Goal: Task Accomplishment & Management: Use online tool/utility

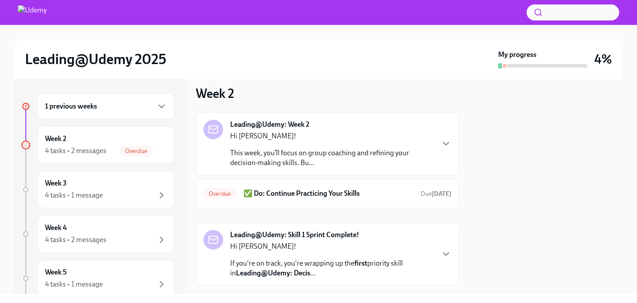
scroll to position [122, 0]
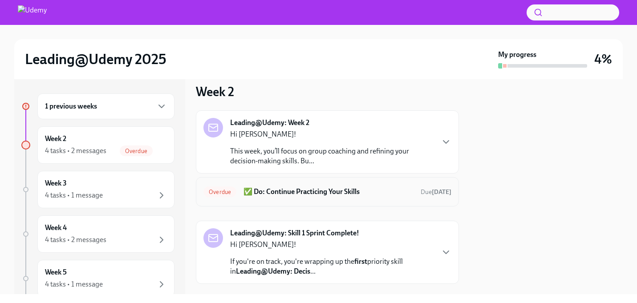
click at [382, 196] on h6 "✅ Do: Continue Practicing Your Skills" at bounding box center [329, 192] width 170 height 10
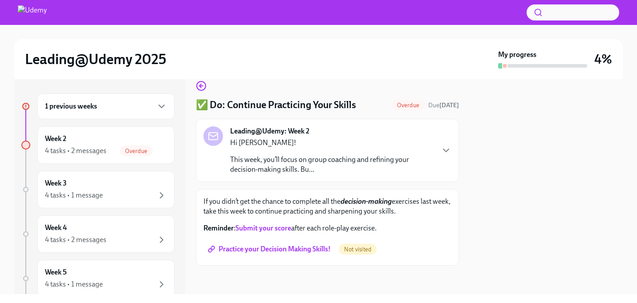
scroll to position [13, 0]
click at [266, 226] on strong "Submit your score" at bounding box center [264, 228] width 56 height 8
click at [97, 151] on div "4 tasks • 2 messages" at bounding box center [75, 151] width 61 height 10
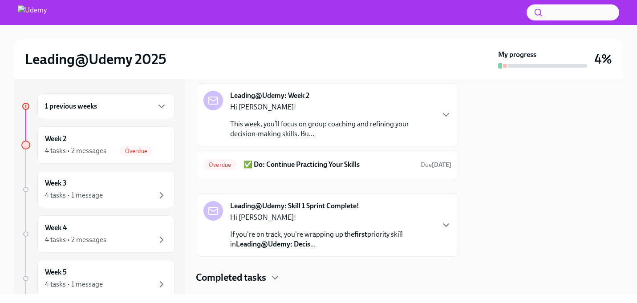
scroll to position [168, 0]
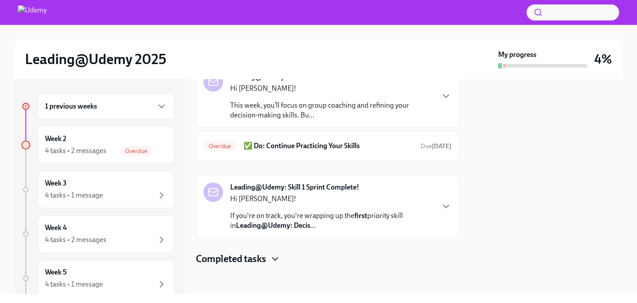
drag, startPoint x: 276, startPoint y: 261, endPoint x: 301, endPoint y: 260, distance: 24.9
click at [276, 261] on icon "button" at bounding box center [275, 259] width 11 height 11
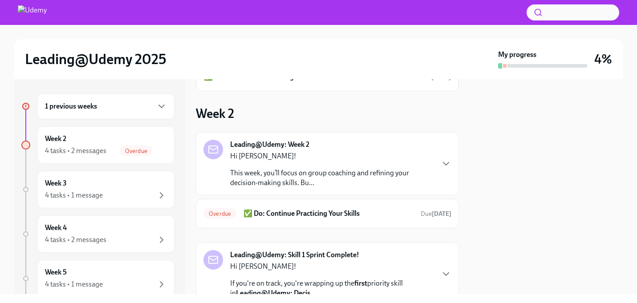
scroll to position [0, 0]
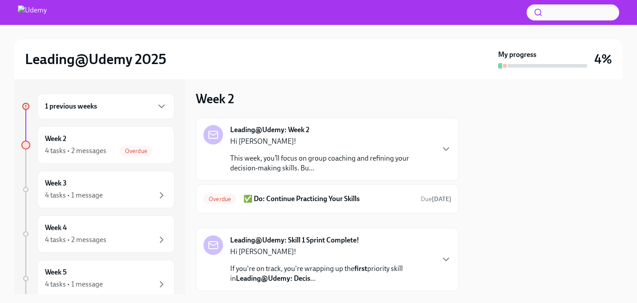
scroll to position [116, 0]
click at [337, 199] on h6 "✅ Do: Continue Practicing Your Skills" at bounding box center [329, 198] width 170 height 10
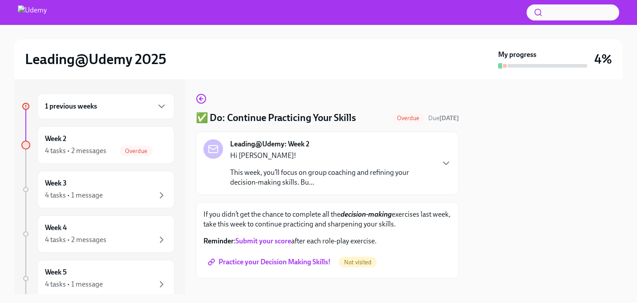
scroll to position [13, 0]
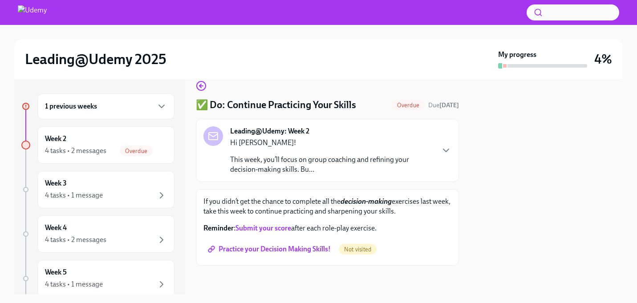
click at [296, 251] on span "Practice your Decision Making Skills!" at bounding box center [270, 249] width 121 height 9
